Goal: Task Accomplishment & Management: Use online tool/utility

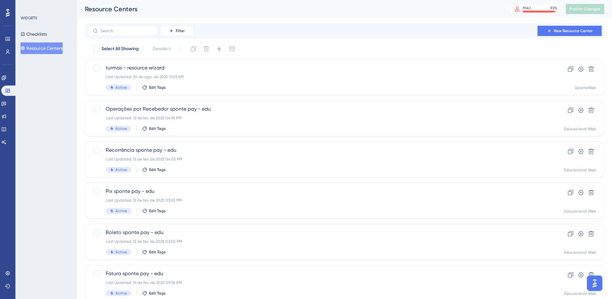
click at [594, 284] on img "Open AI Assistant Launcher" at bounding box center [594, 283] width 12 height 12
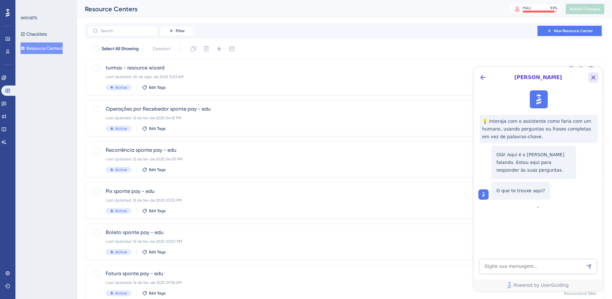
click at [592, 77] on icon "Close Button" at bounding box center [593, 78] width 8 height 8
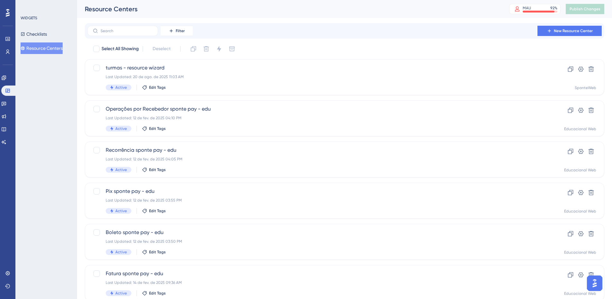
click at [595, 283] on img "Open AI Assistant Launcher" at bounding box center [594, 283] width 12 height 12
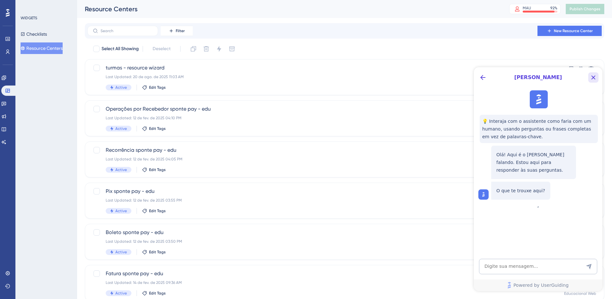
click at [593, 77] on icon "Close Button" at bounding box center [593, 77] width 4 height 4
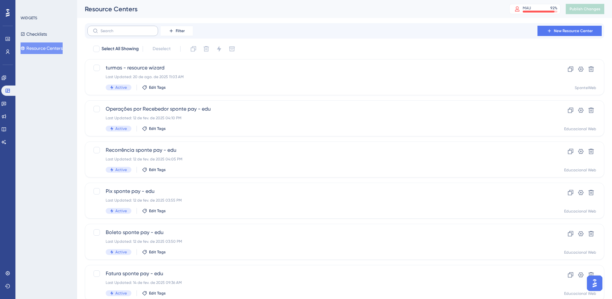
click at [127, 27] on label at bounding box center [122, 31] width 71 height 10
click at [127, 29] on input "text" at bounding box center [126, 31] width 52 height 4
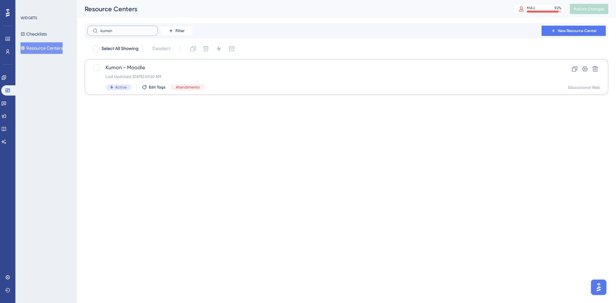
type input "kumon"
click at [140, 71] on span "Kumon - Moodle" at bounding box center [321, 68] width 431 height 8
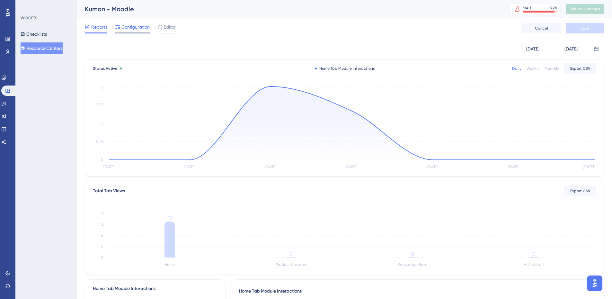
click at [130, 28] on span "Configuration" at bounding box center [135, 27] width 28 height 8
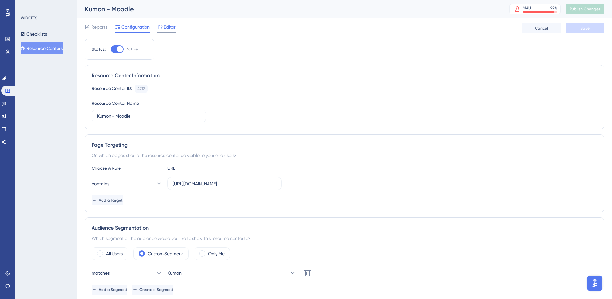
click at [172, 28] on span "Editor" at bounding box center [170, 27] width 12 height 8
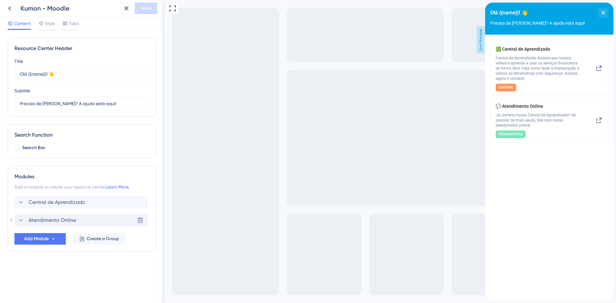
click at [20, 221] on icon at bounding box center [21, 221] width 8 height 8
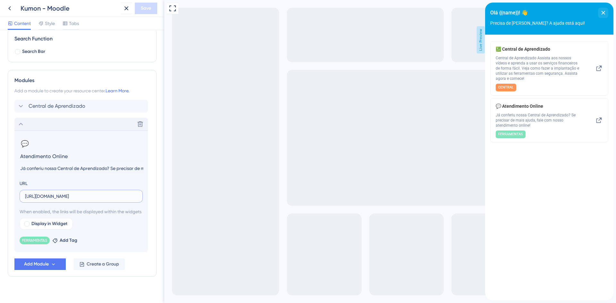
scroll to position [0, 8]
drag, startPoint x: 138, startPoint y: 198, endPoint x: 147, endPoint y: 198, distance: 9.3
click at [147, 198] on section "💬 Change emoji Remove emoji Atendimento Online Já conferiu nossa Central de Apr…" at bounding box center [81, 192] width 134 height 122
click at [131, 200] on label "[URL][DOMAIN_NAME]" at bounding box center [81, 196] width 123 height 13
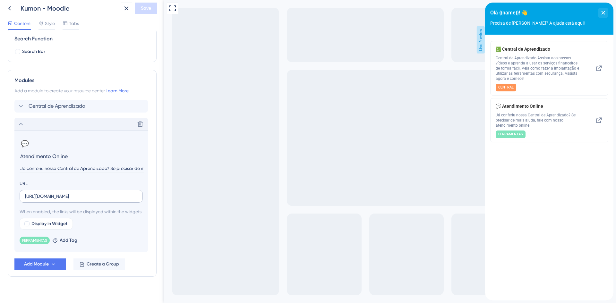
click at [131, 200] on input "[URL][DOMAIN_NAME]" at bounding box center [81, 196] width 112 height 7
click at [136, 196] on input "[URL][DOMAIN_NAME]" at bounding box center [81, 196] width 112 height 7
drag, startPoint x: 21, startPoint y: 156, endPoint x: 35, endPoint y: 187, distance: 33.9
click at [35, 187] on section "💬 Change emoji Remove emoji Atendimento Online Já conferiu nossa Central de Apr…" at bounding box center [81, 192] width 134 height 122
click at [96, 171] on input "Já conferiu nossa Central de Aprendizado? Se precisar de mais ajuda, fale com n…" at bounding box center [82, 168] width 125 height 9
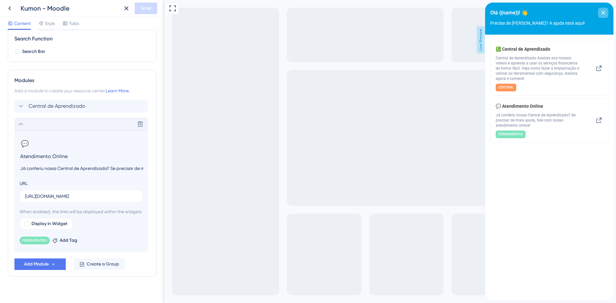
click at [604, 13] on icon "close resource center" at bounding box center [604, 13] width 4 height 4
